Goal: Task Accomplishment & Management: Manage account settings

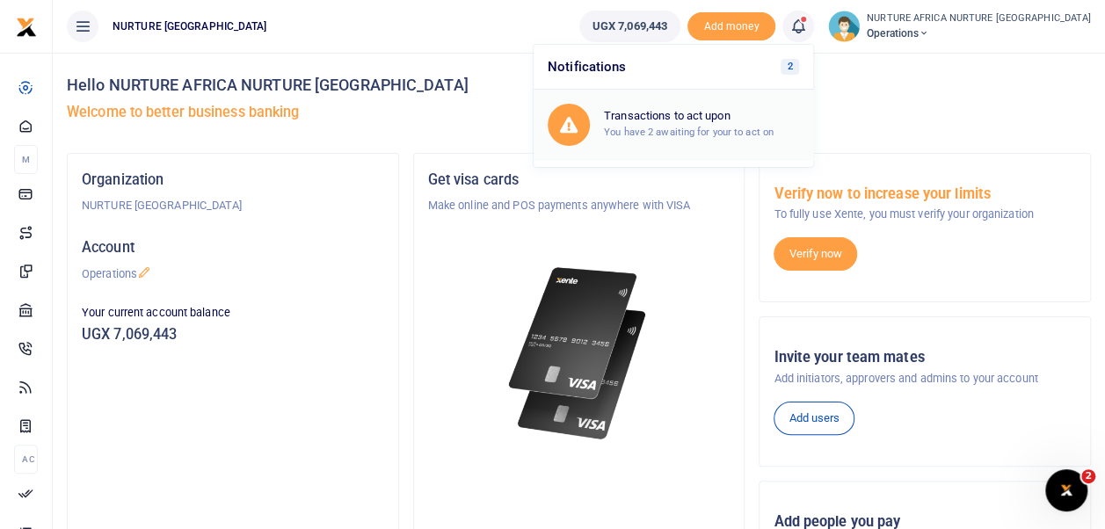
click at [752, 127] on small "You have 2 awaiting for your to act on" at bounding box center [689, 132] width 170 height 12
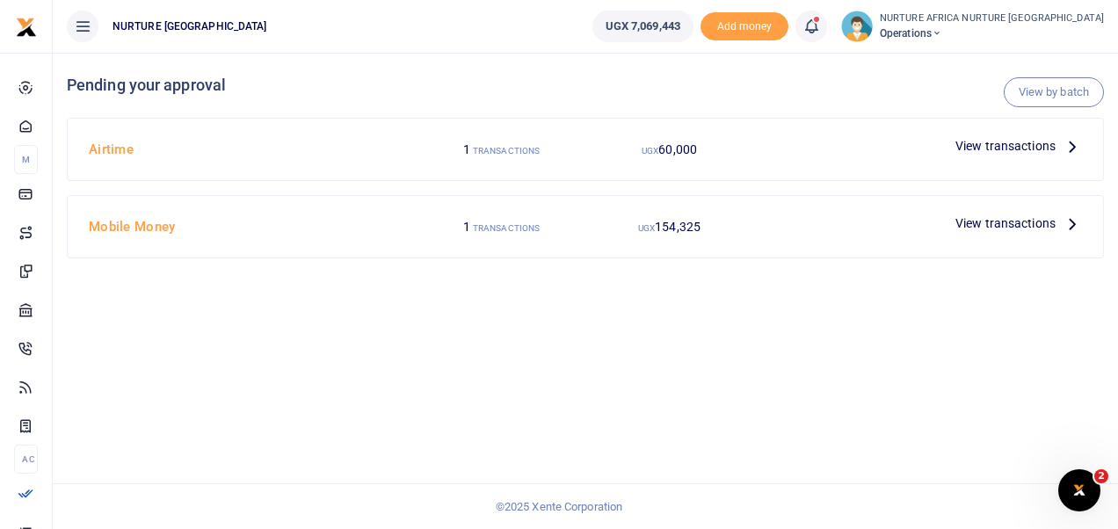
click at [1012, 146] on span "View transactions" at bounding box center [1006, 145] width 100 height 19
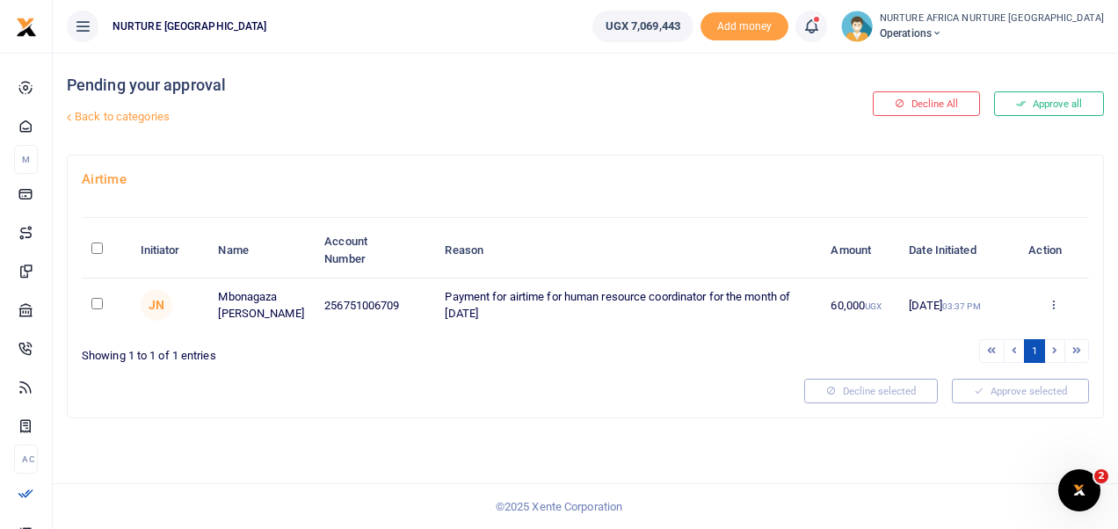
click at [96, 303] on input "checkbox" at bounding box center [96, 303] width 11 height 11
checkbox input "true"
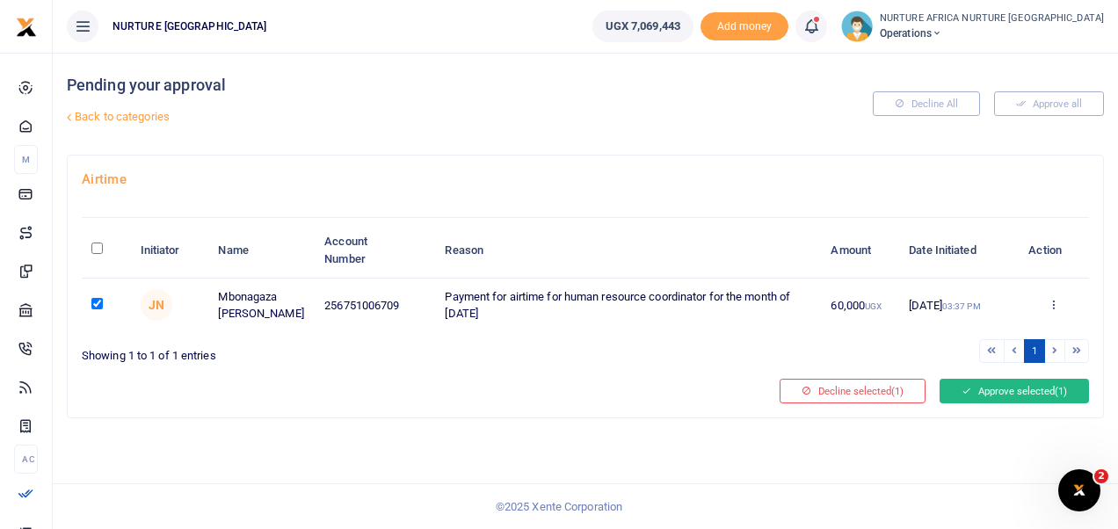
click at [978, 385] on button "Approve selected (1)" at bounding box center [1014, 391] width 149 height 25
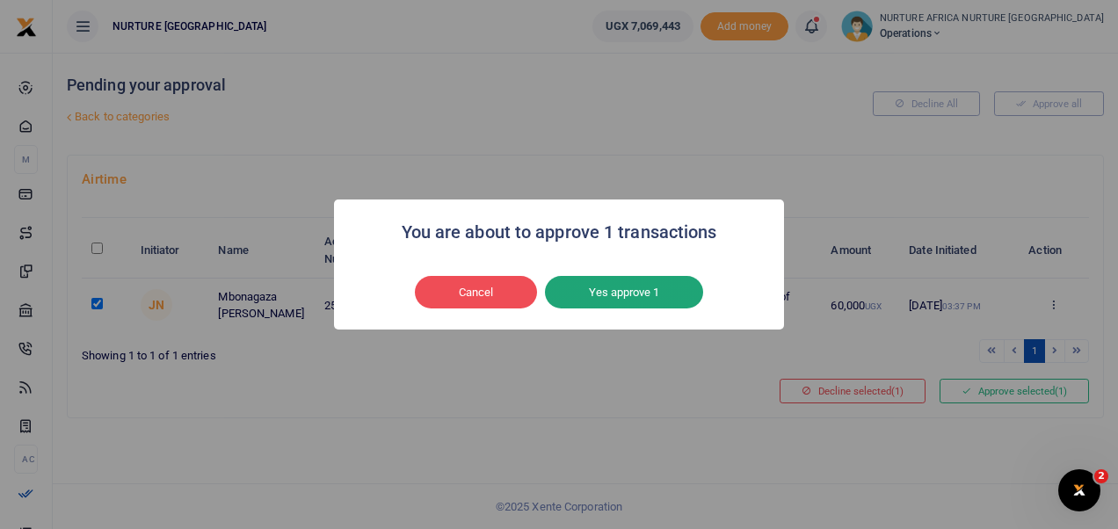
click at [623, 291] on button "Yes approve 1" at bounding box center [624, 292] width 158 height 33
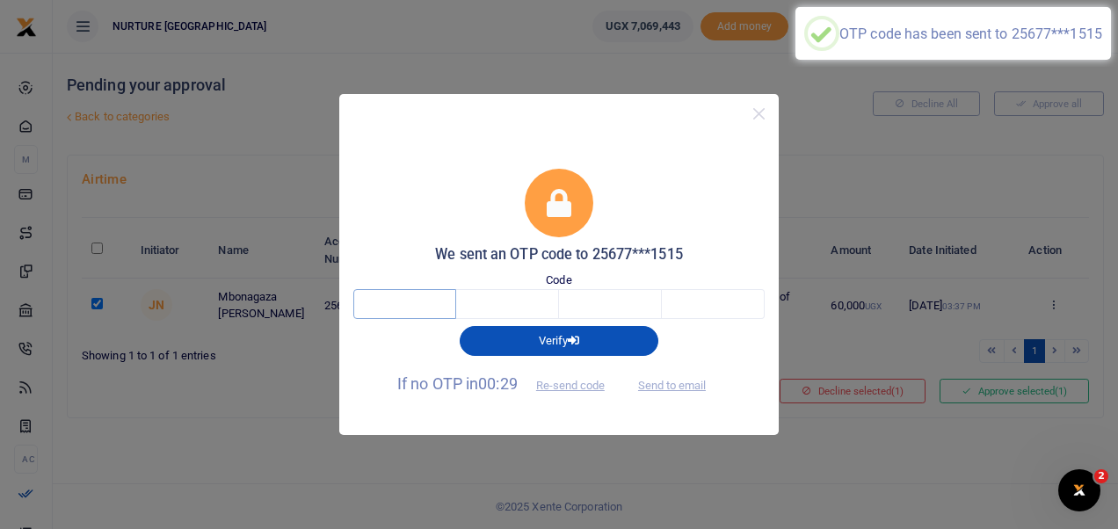
click at [429, 313] on input "text" at bounding box center [404, 304] width 103 height 30
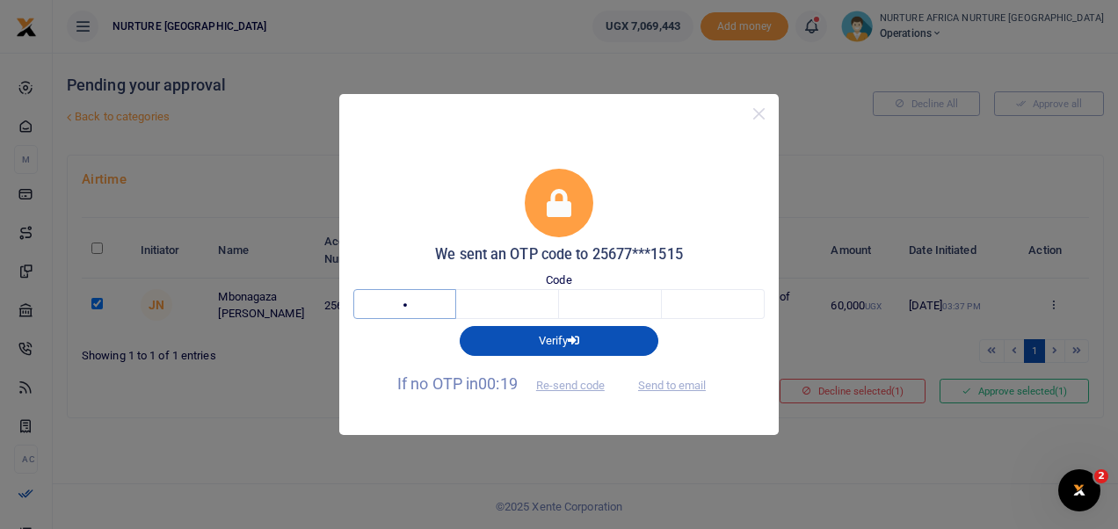
type input "2"
type input "0"
type input "1"
type input "5"
